Goal: Transaction & Acquisition: Subscribe to service/newsletter

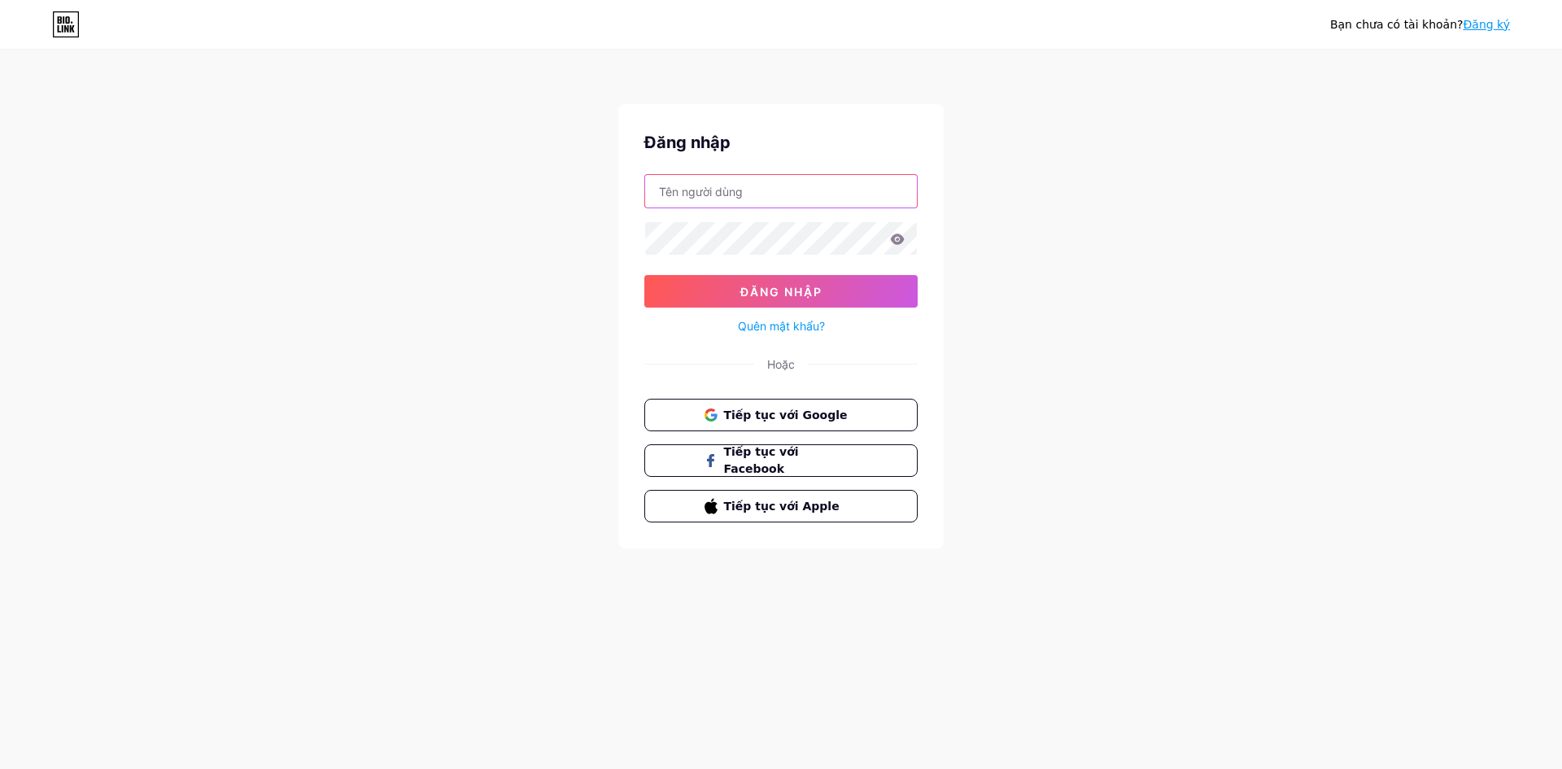
click at [793, 190] on input "text" at bounding box center [781, 191] width 272 height 33
type input "[EMAIL_ADDRESS][DOMAIN_NAME]"
click at [644, 275] on button "Đăng nhập" at bounding box center [780, 291] width 273 height 33
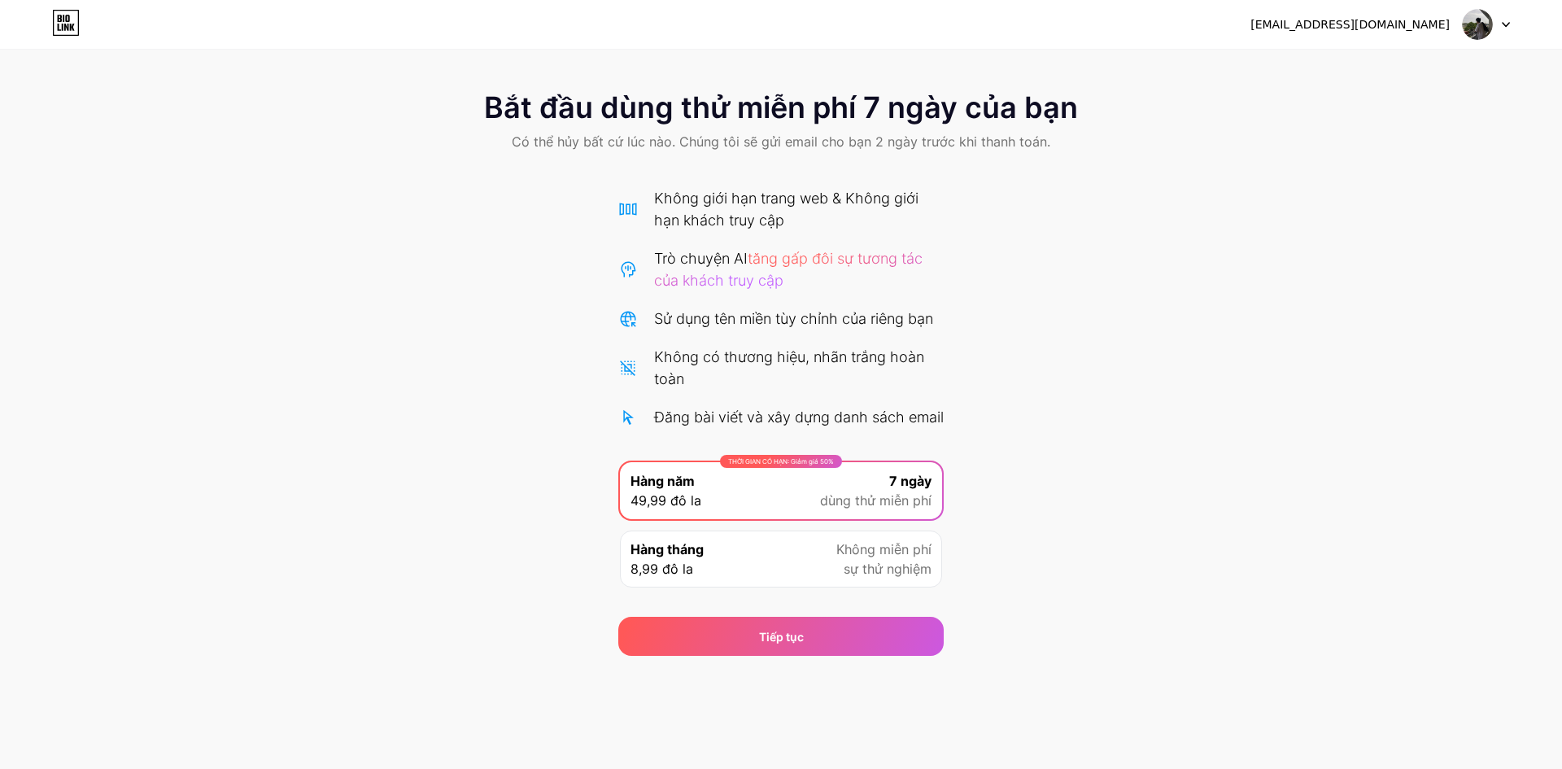
click at [811, 518] on div "THỜI GIAN CÓ HẠN: Giảm giá 50% Hàng năm 49,99 đô la 7 ngày dùng thử miễn phí" at bounding box center [781, 490] width 322 height 57
click at [685, 489] on font "Hàng năm" at bounding box center [662, 481] width 64 height 16
click at [749, 656] on div "Tiếp tục" at bounding box center [780, 636] width 325 height 39
